Goal: Task Accomplishment & Management: Complete application form

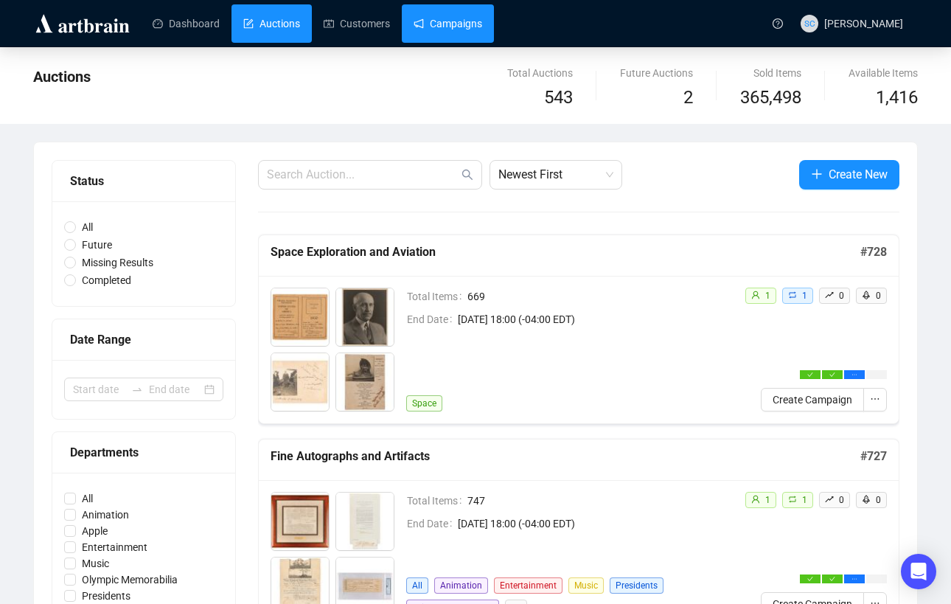
click at [482, 25] on link "Campaigns" at bounding box center [448, 23] width 69 height 38
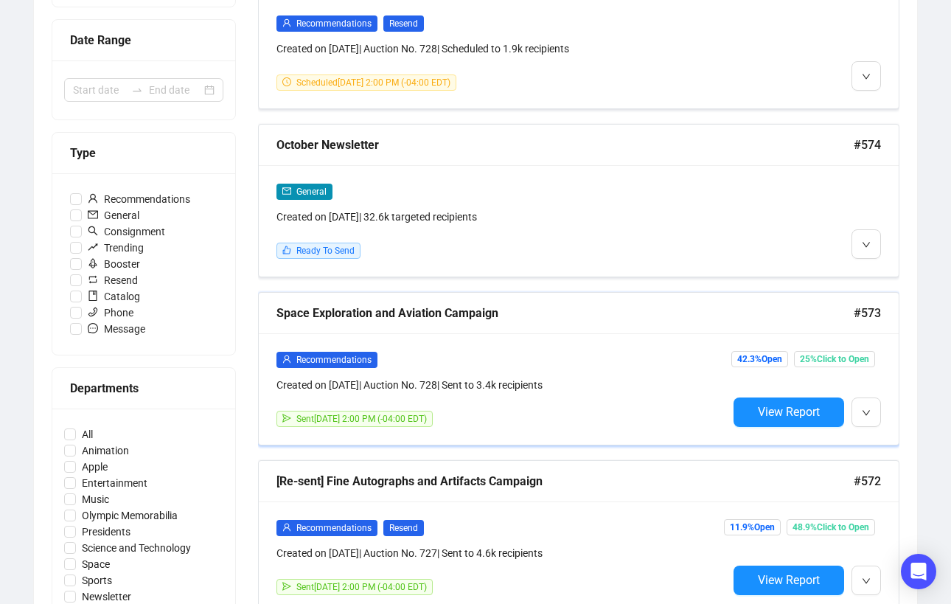
scroll to position [404, 0]
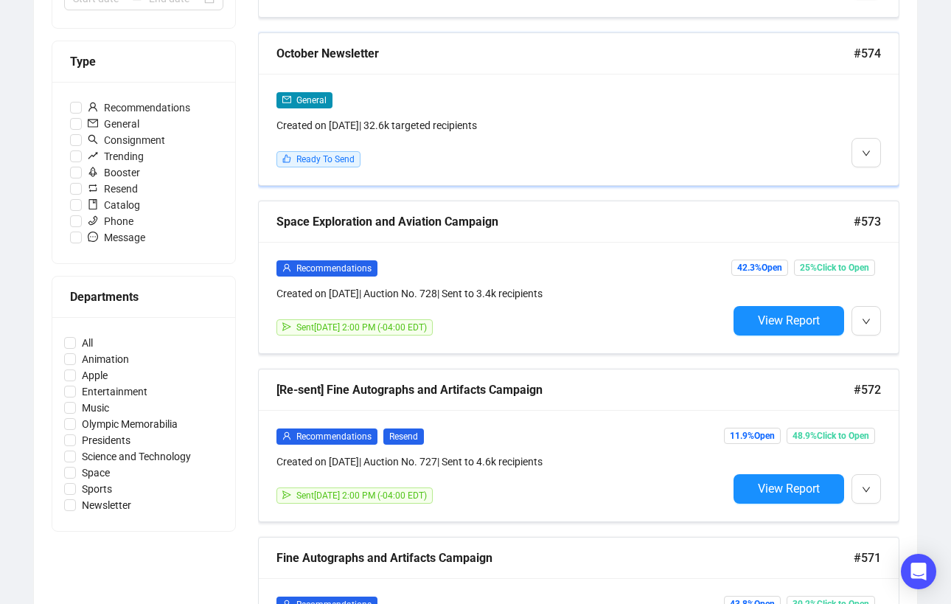
click at [747, 164] on div at bounding box center [804, 129] width 153 height 76
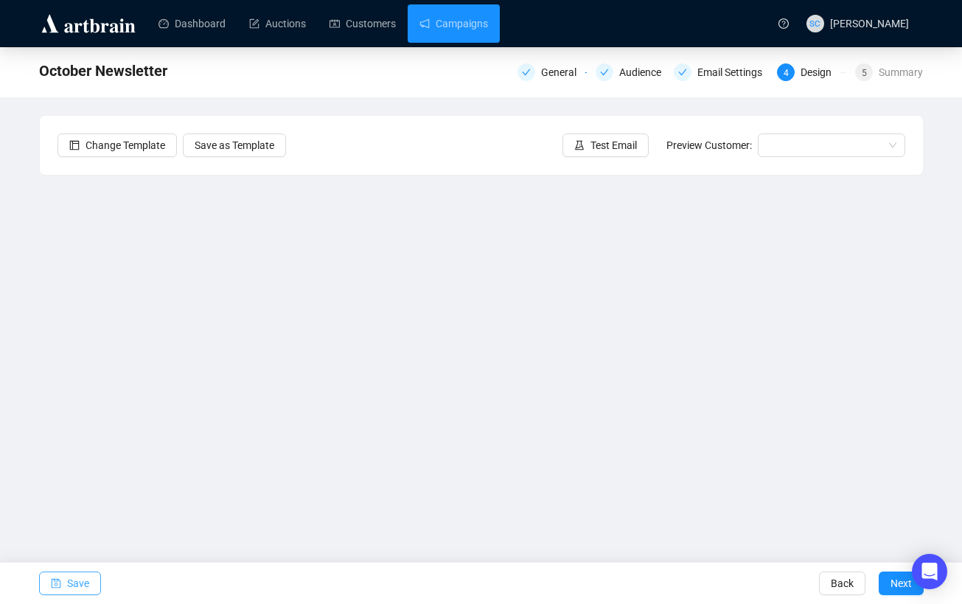
click at [62, 590] on button "Save" at bounding box center [70, 583] width 62 height 24
click at [55, 579] on icon "loading" at bounding box center [55, 582] width 13 height 13
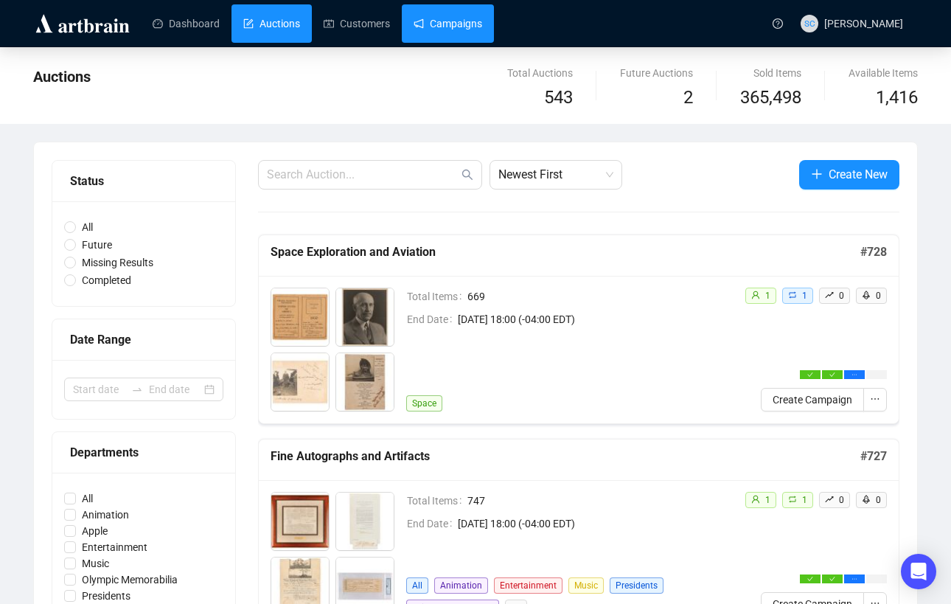
click at [457, 35] on link "Campaigns" at bounding box center [448, 23] width 69 height 38
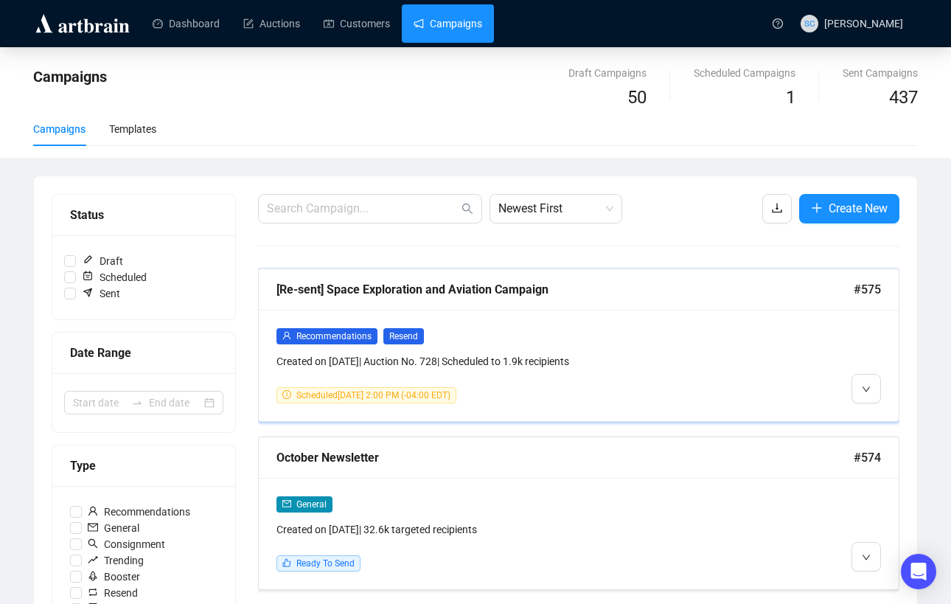
scroll to position [32, 0]
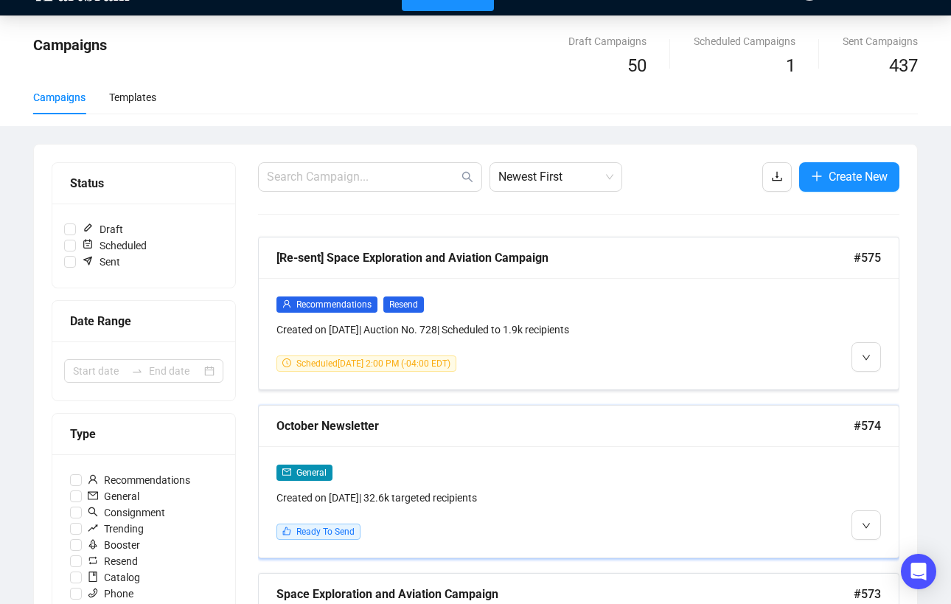
click at [593, 439] on div "October Newsletter #574" at bounding box center [579, 425] width 640 height 41
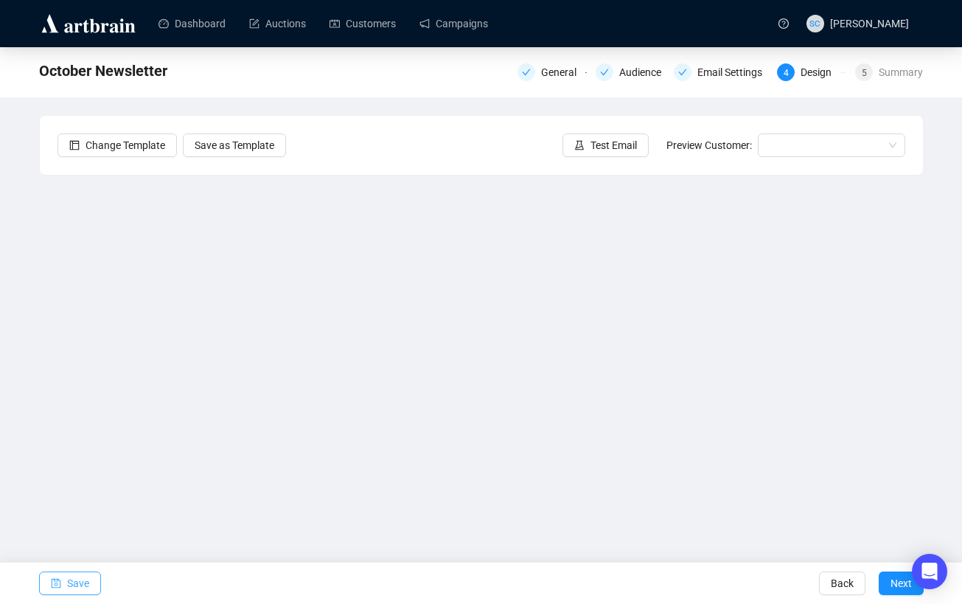
click at [97, 582] on button "Save" at bounding box center [70, 583] width 62 height 24
click at [72, 579] on span "Save" at bounding box center [78, 582] width 22 height 41
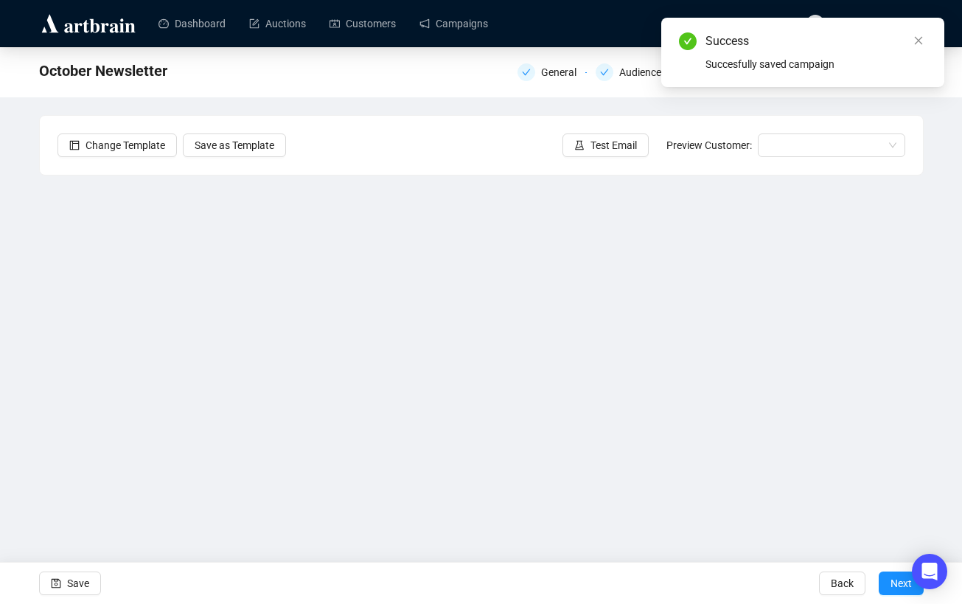
click at [64, 571] on div "Save" at bounding box center [70, 582] width 62 height 41
click at [75, 582] on span "Save" at bounding box center [78, 582] width 22 height 41
click at [604, 144] on span "Test Email" at bounding box center [613, 145] width 46 height 16
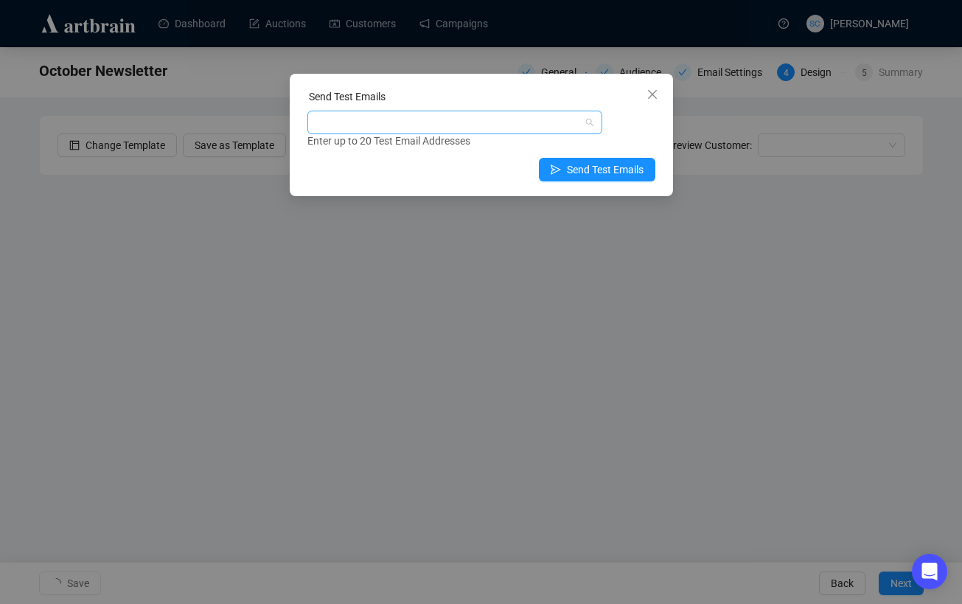
click at [503, 119] on div at bounding box center [446, 122] width 273 height 21
type input "s"
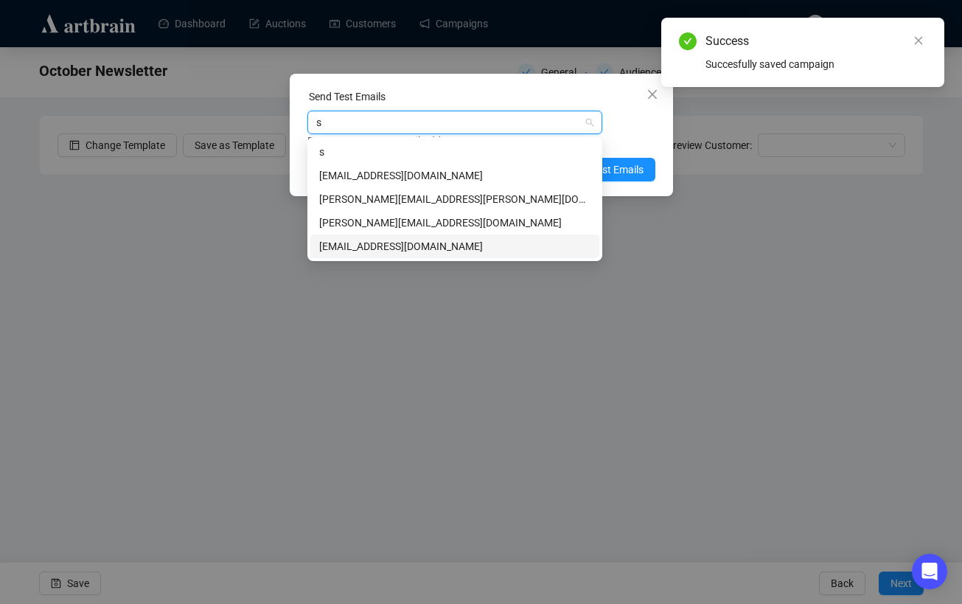
click at [473, 243] on div "sarina@rrauction.com" at bounding box center [454, 246] width 271 height 16
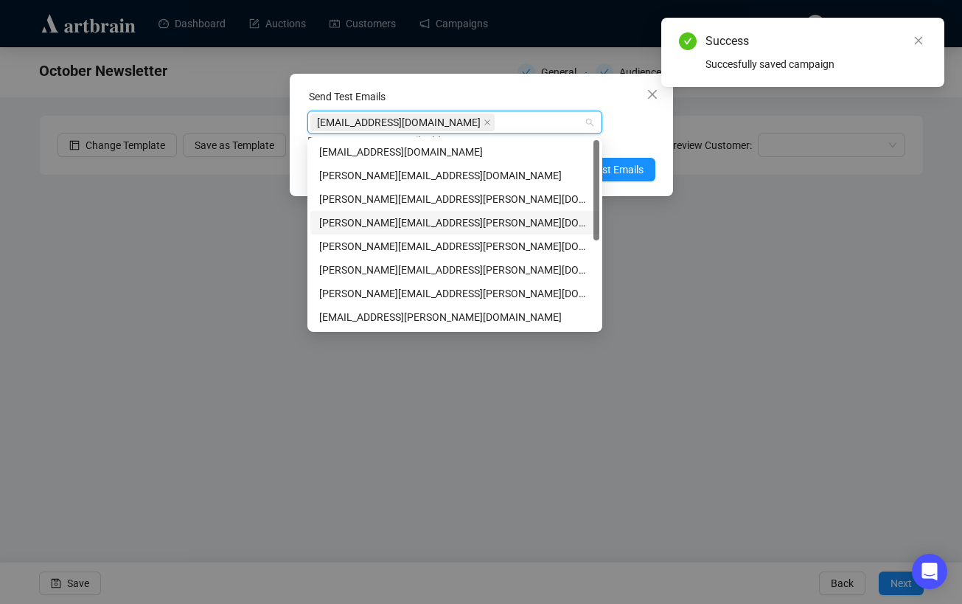
click at [643, 148] on div "Enter up to 20 Test Email Addresses" at bounding box center [481, 141] width 348 height 17
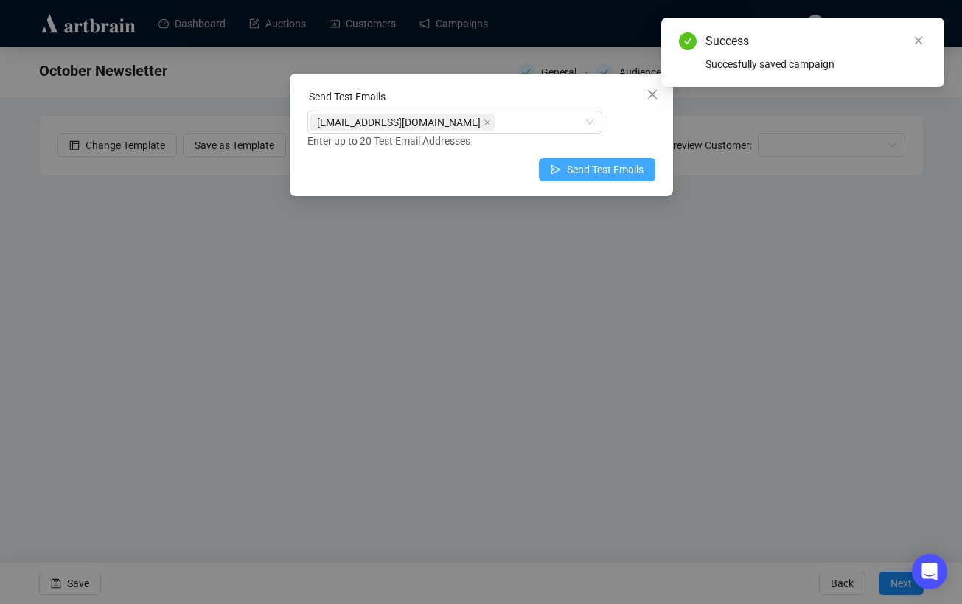
click at [631, 169] on span "Send Test Emails" at bounding box center [605, 169] width 77 height 16
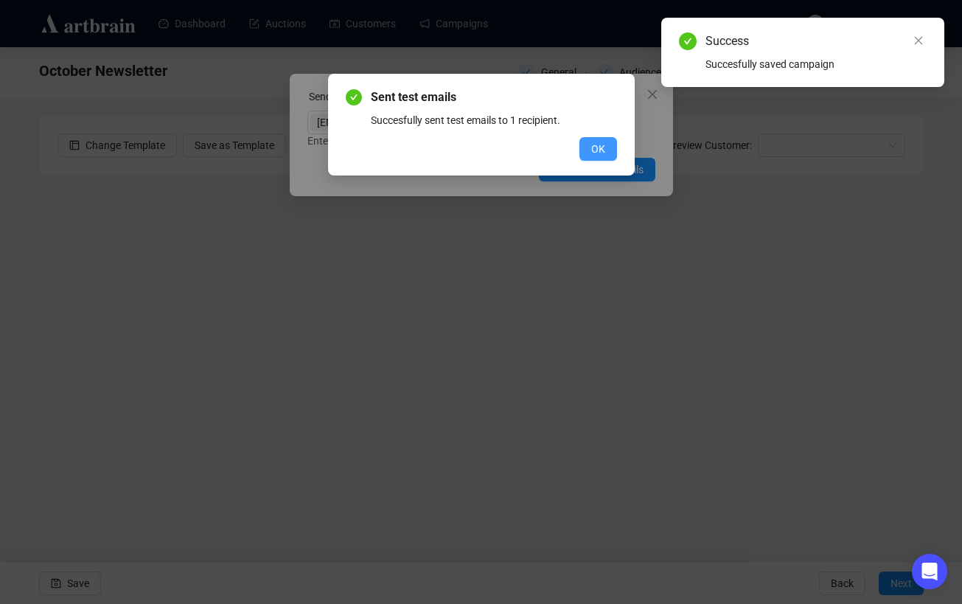
click at [604, 149] on span "OK" at bounding box center [598, 149] width 14 height 16
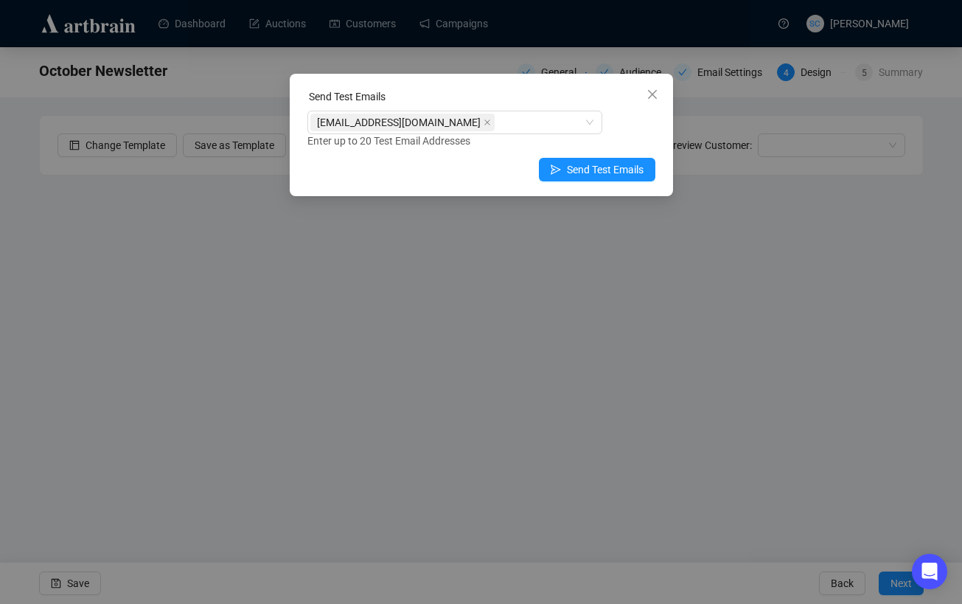
click at [657, 91] on icon "close" at bounding box center [653, 94] width 12 height 12
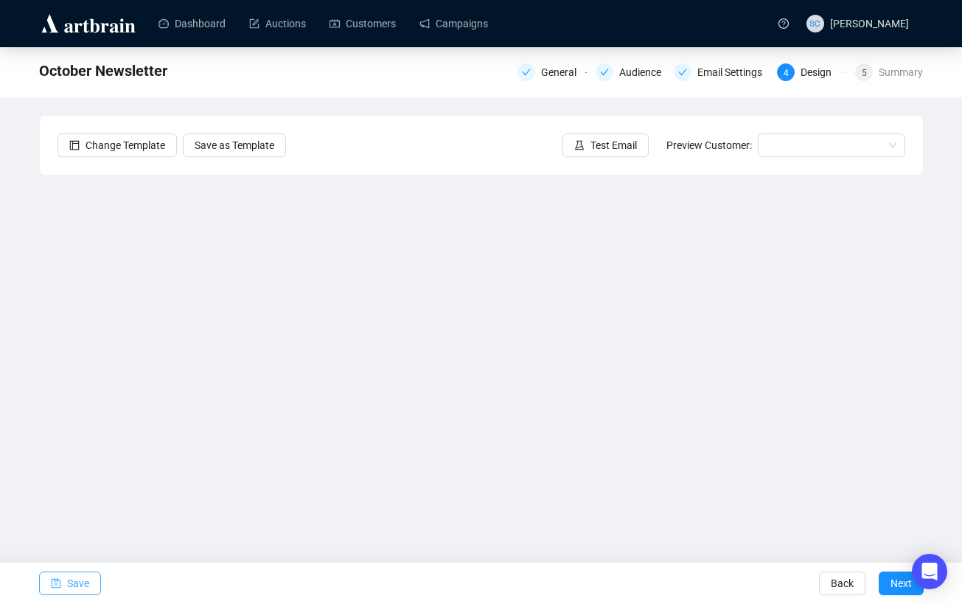
click at [60, 580] on button "Save" at bounding box center [70, 583] width 62 height 24
